Goal: Find specific page/section: Find specific page/section

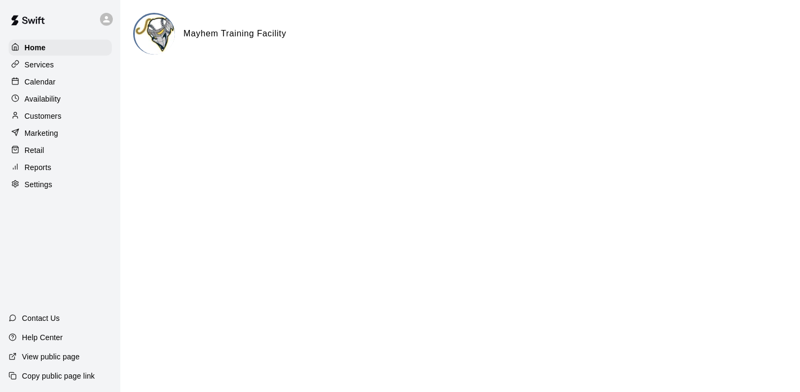
click at [42, 114] on p "Customers" at bounding box center [43, 116] width 37 height 11
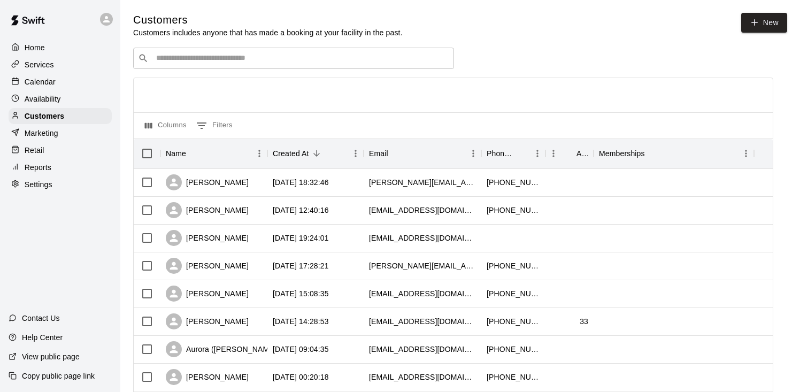
click at [288, 65] on div "​ ​" at bounding box center [293, 58] width 321 height 21
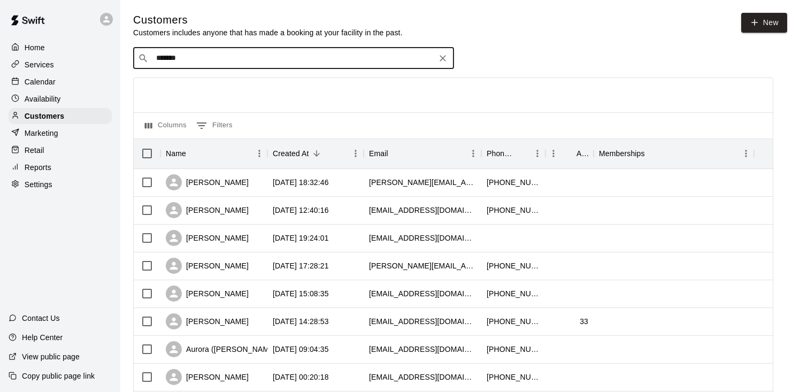
type input "********"
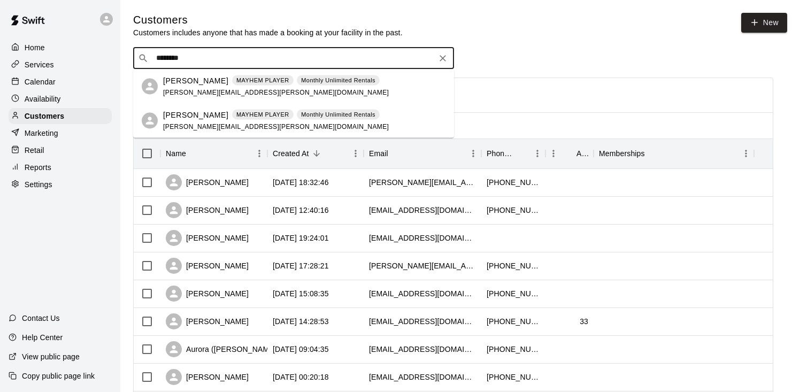
click at [179, 81] on p "[PERSON_NAME]" at bounding box center [195, 80] width 65 height 11
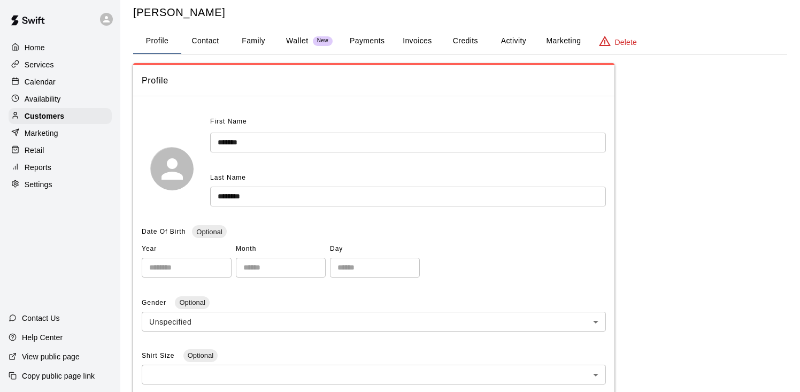
scroll to position [37, 0]
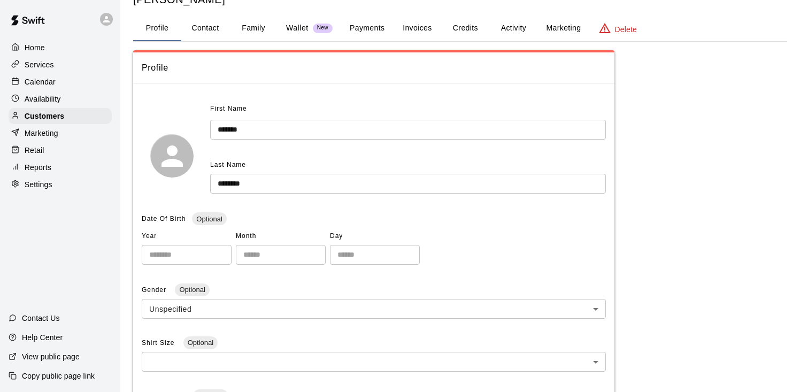
click at [512, 34] on button "Activity" at bounding box center [513, 29] width 48 height 26
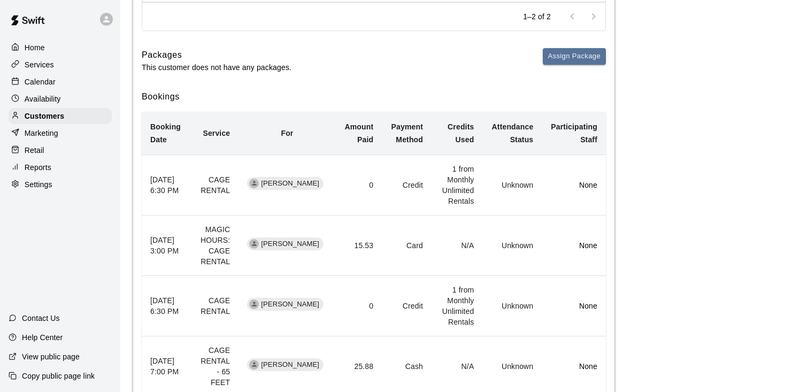
scroll to position [251, 0]
